Goal: Task Accomplishment & Management: Use online tool/utility

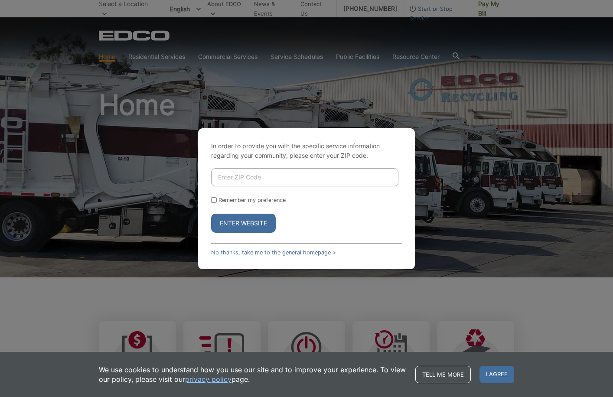
click at [534, 319] on div "In order to provide you with the specific service information regarding your co…" at bounding box center [306, 198] width 613 height 397
drag, startPoint x: 463, startPoint y: 290, endPoint x: 467, endPoint y: 268, distance: 23.3
click at [463, 289] on div "In order to provide you with the specific service information regarding your co…" at bounding box center [306, 198] width 613 height 397
click at [228, 254] on link "No thanks, take me to the general homepage >" at bounding box center [273, 252] width 125 height 7
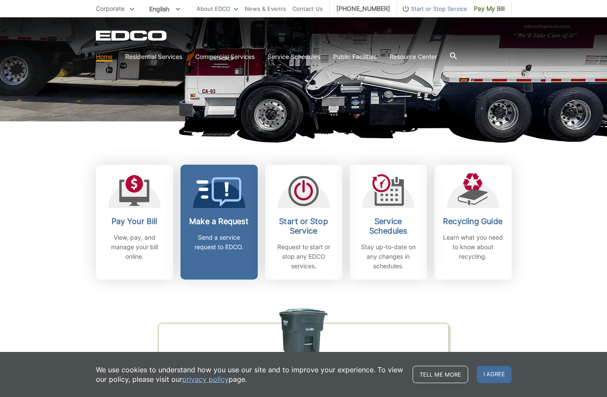
scroll to position [173, 0]
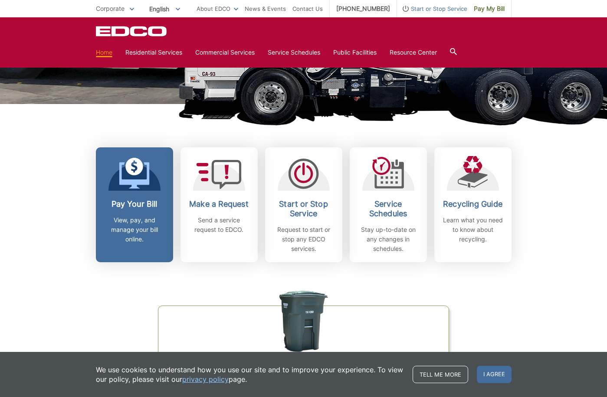
click at [144, 239] on p "View, pay, and manage your bill online." at bounding box center [134, 229] width 64 height 29
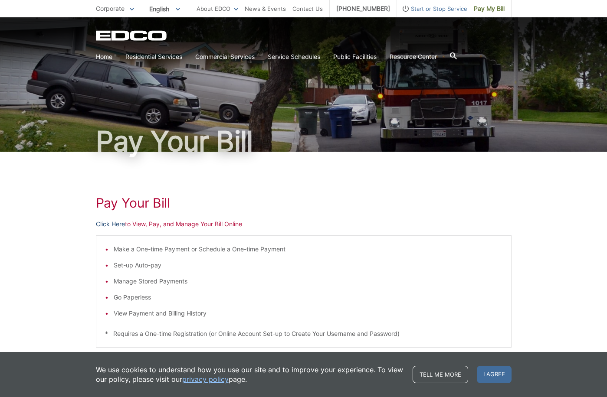
click at [100, 223] on link "Click Here" at bounding box center [110, 224] width 29 height 10
